Goal: Check status: Check status

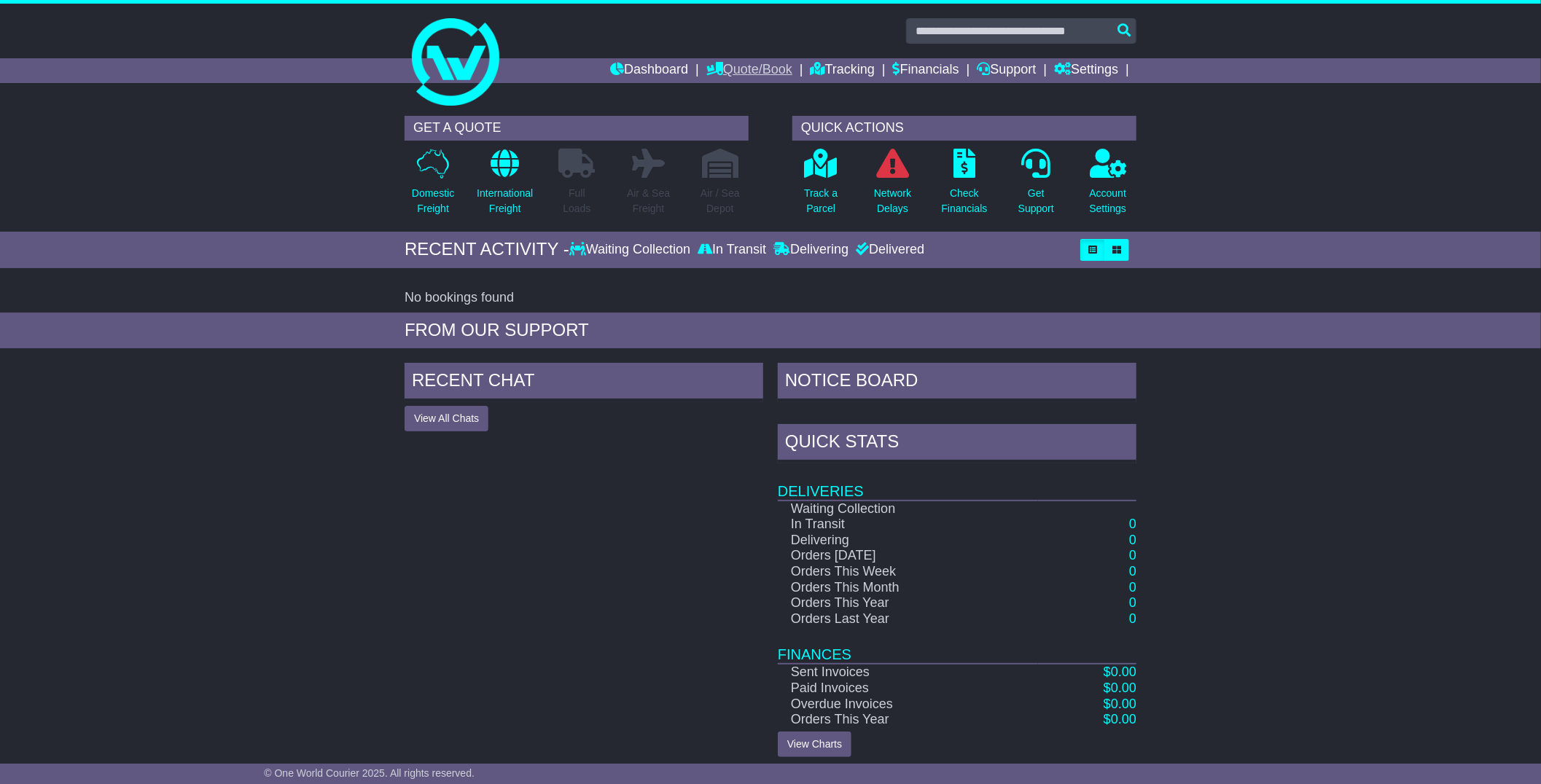
click at [753, 69] on link "Quote/Book" at bounding box center [749, 70] width 86 height 24
click at [755, 126] on link "Saved Quotes" at bounding box center [765, 128] width 115 height 16
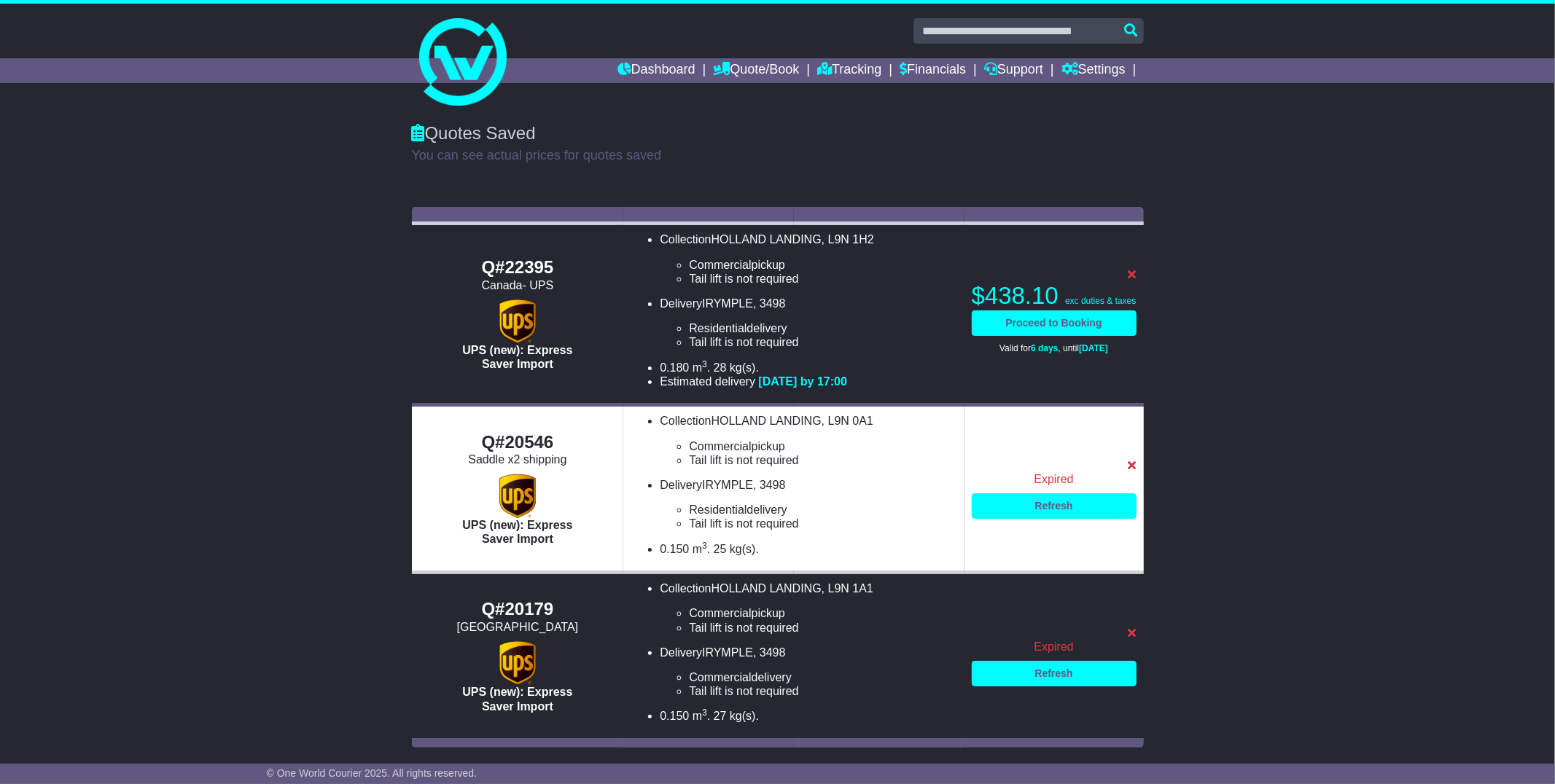
click at [513, 266] on div "Q#22395" at bounding box center [517, 268] width 198 height 21
copy div "Q#22395"
